Goal: Check status: Check status

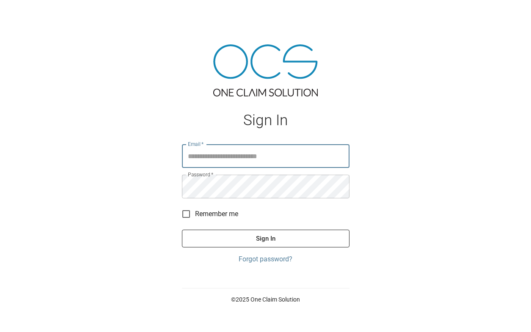
type input "**********"
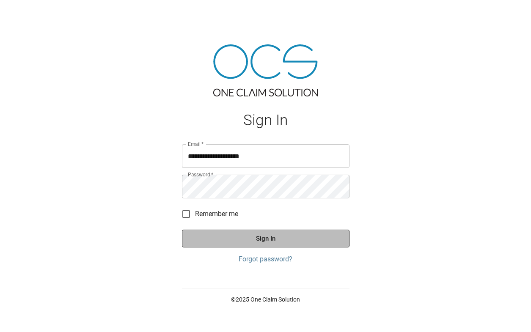
click at [248, 240] on button "Sign In" at bounding box center [266, 239] width 168 height 18
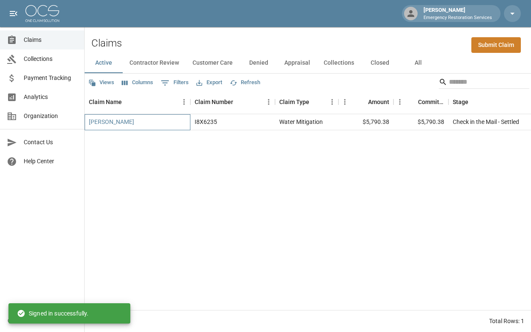
click at [173, 125] on div "[PERSON_NAME]" at bounding box center [138, 122] width 106 height 16
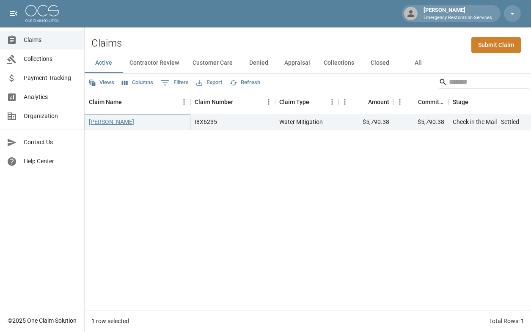
click at [111, 120] on link "[PERSON_NAME]" at bounding box center [111, 122] width 45 height 8
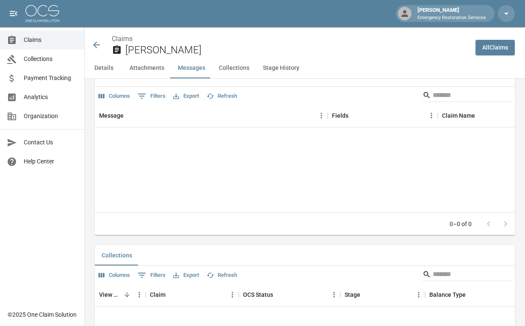
scroll to position [1016, 0]
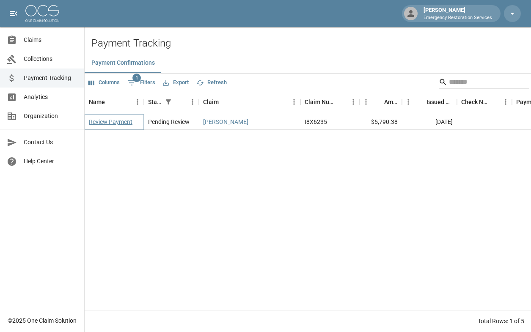
click at [125, 121] on link "Review Payment" at bounding box center [111, 122] width 44 height 8
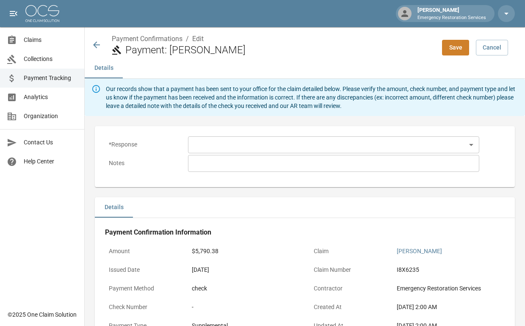
click at [214, 145] on body "[PERSON_NAME] Emergency Restoration Services Claims Collections Payment Trackin…" at bounding box center [262, 252] width 525 height 505
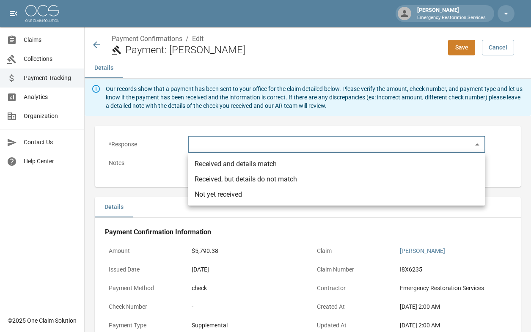
click at [215, 158] on li "Received and details match" at bounding box center [336, 164] width 297 height 15
type input "**********"
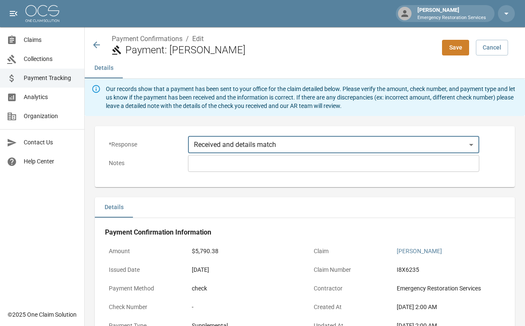
scroll to position [179, 0]
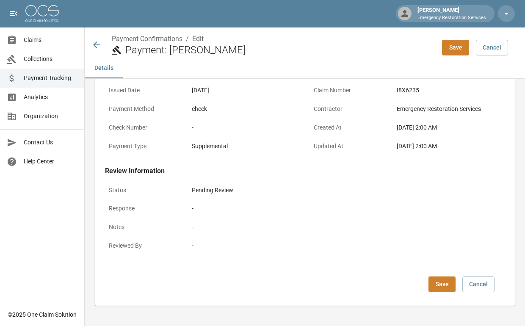
click at [449, 280] on button "Save" at bounding box center [441, 284] width 27 height 16
